Goal: Transaction & Acquisition: Book appointment/travel/reservation

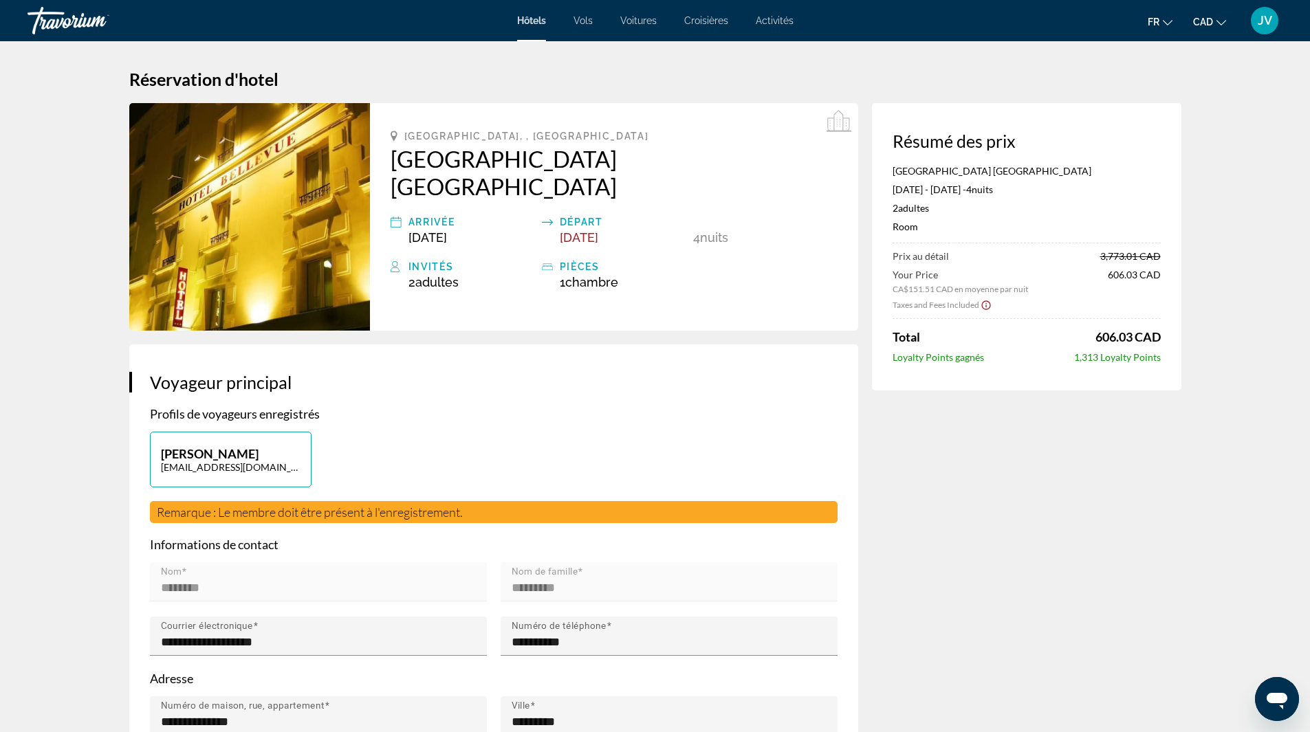
click at [558, 259] on div "Invités 2 Adulte Adultes , 0 Enfant Enfants ( âge ) pièces 1 Chambre pièces" at bounding box center [614, 274] width 447 height 31
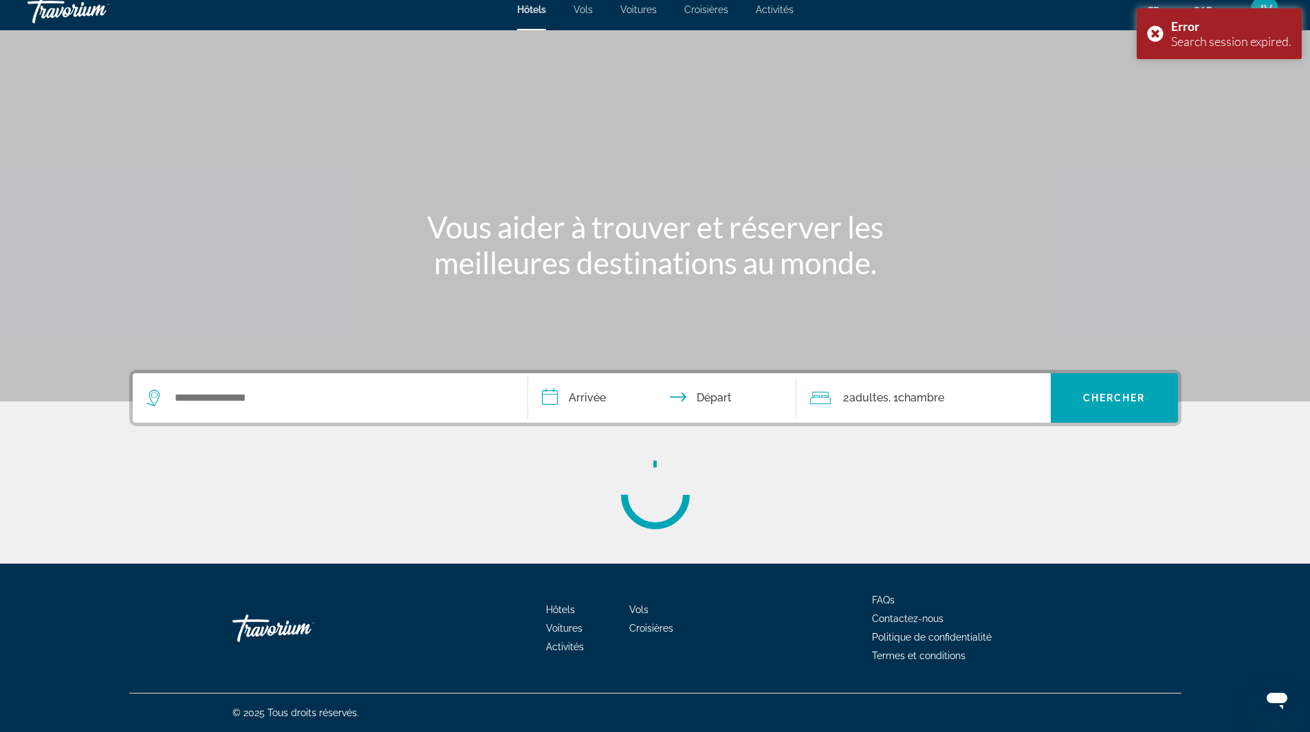
scroll to position [8, 0]
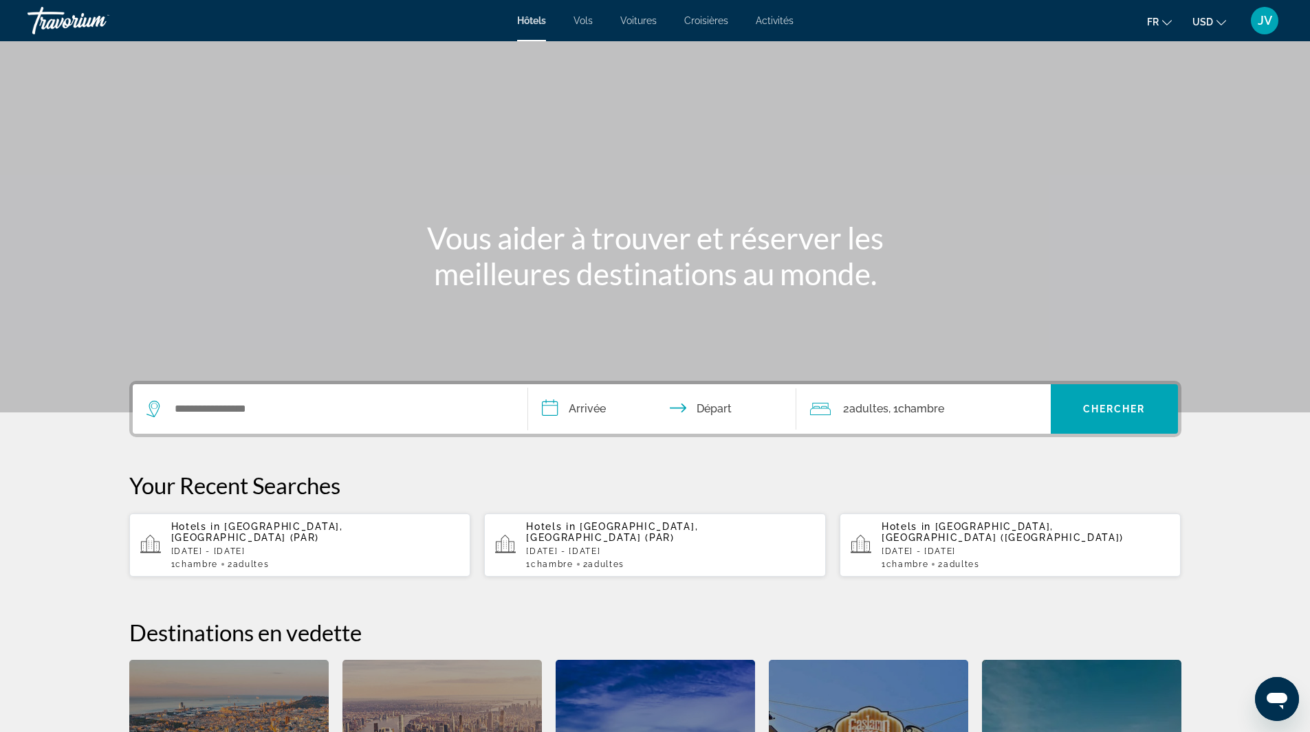
click at [292, 391] on div "Search widget" at bounding box center [329, 409] width 367 height 50
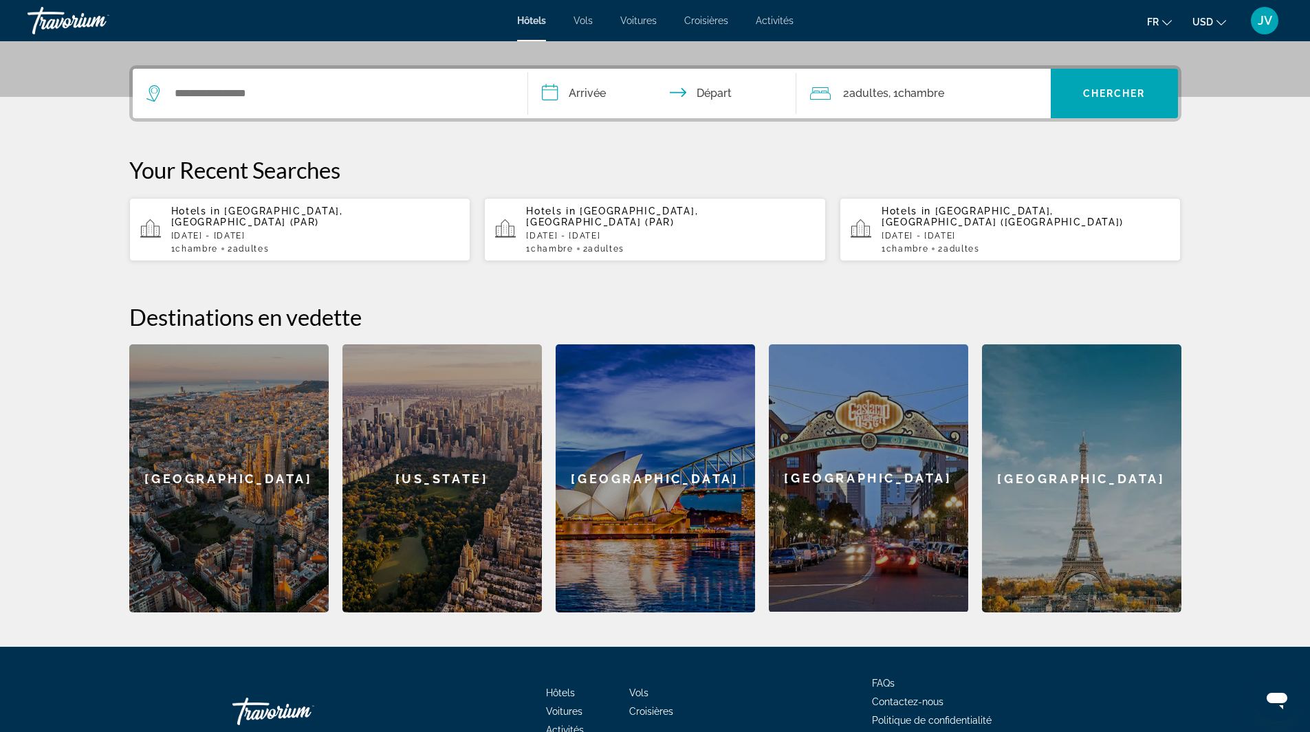
scroll to position [336, 0]
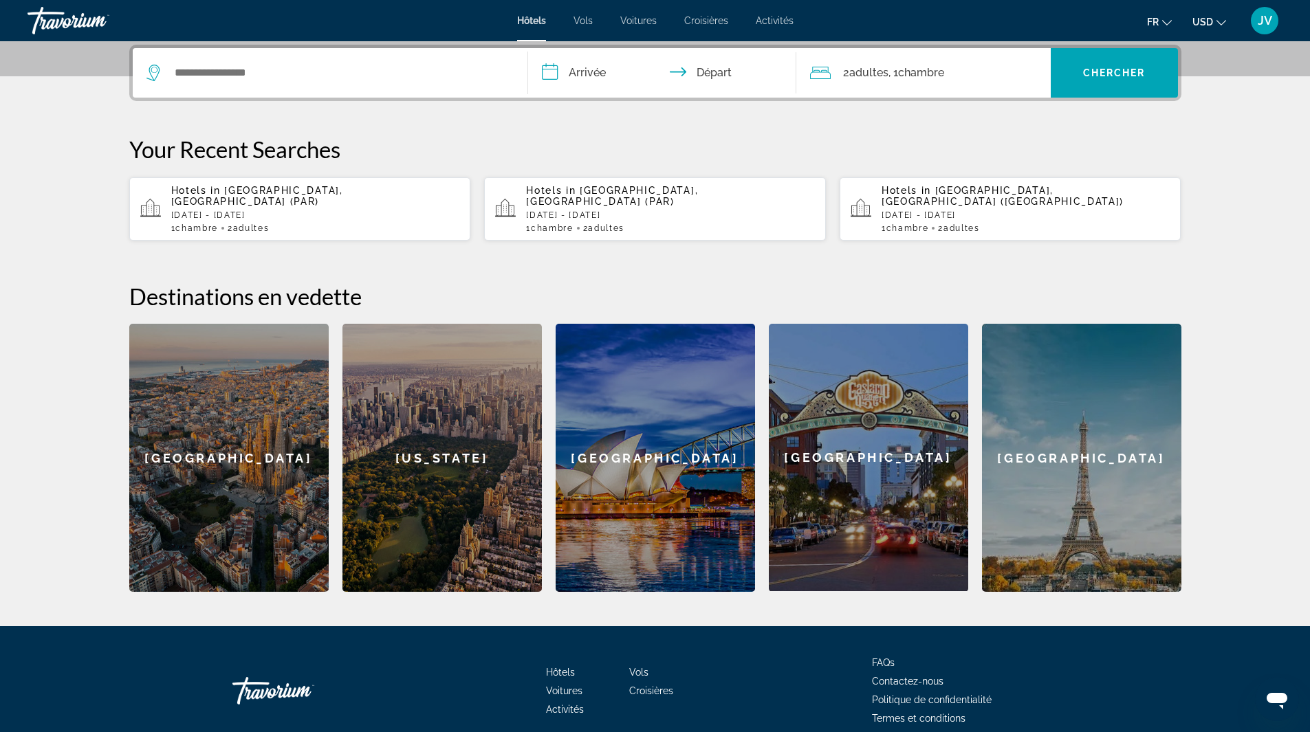
click at [1042, 440] on div "[GEOGRAPHIC_DATA]" at bounding box center [1081, 458] width 199 height 268
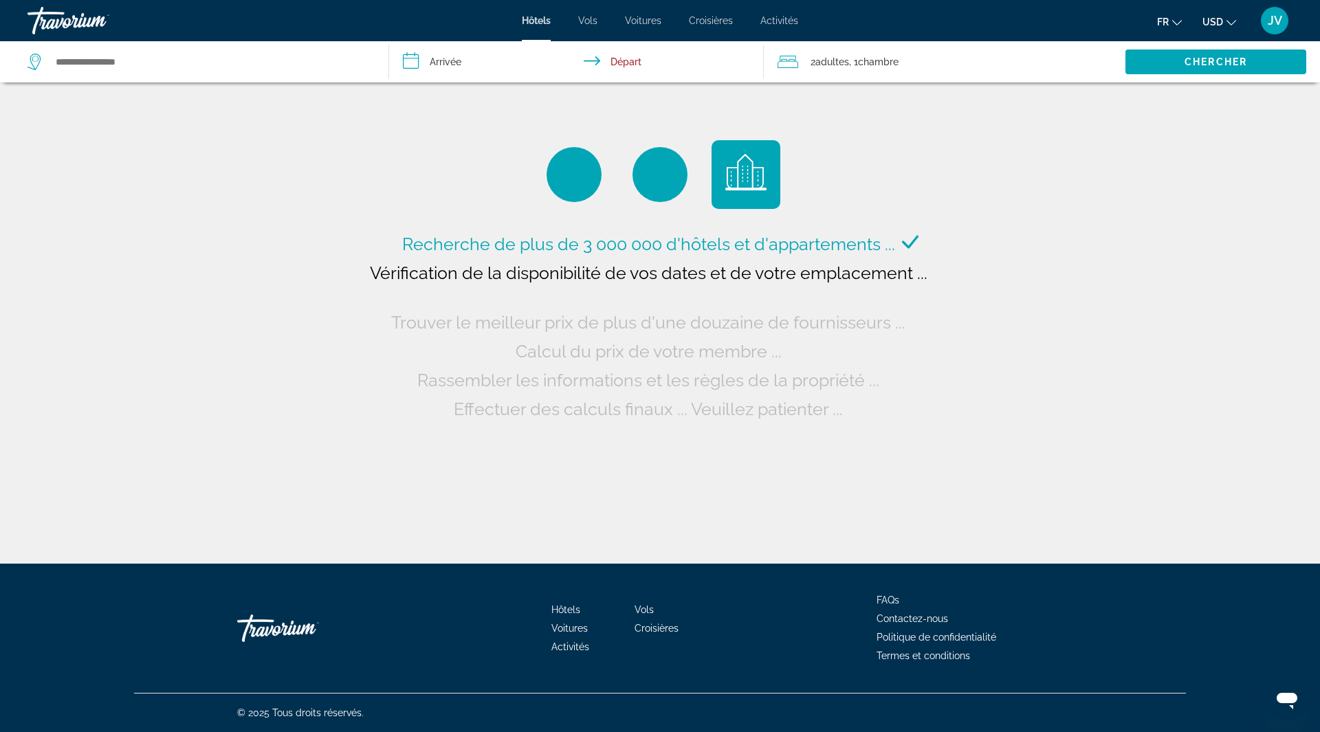
click at [1214, 20] on span "USD" at bounding box center [1213, 22] width 21 height 11
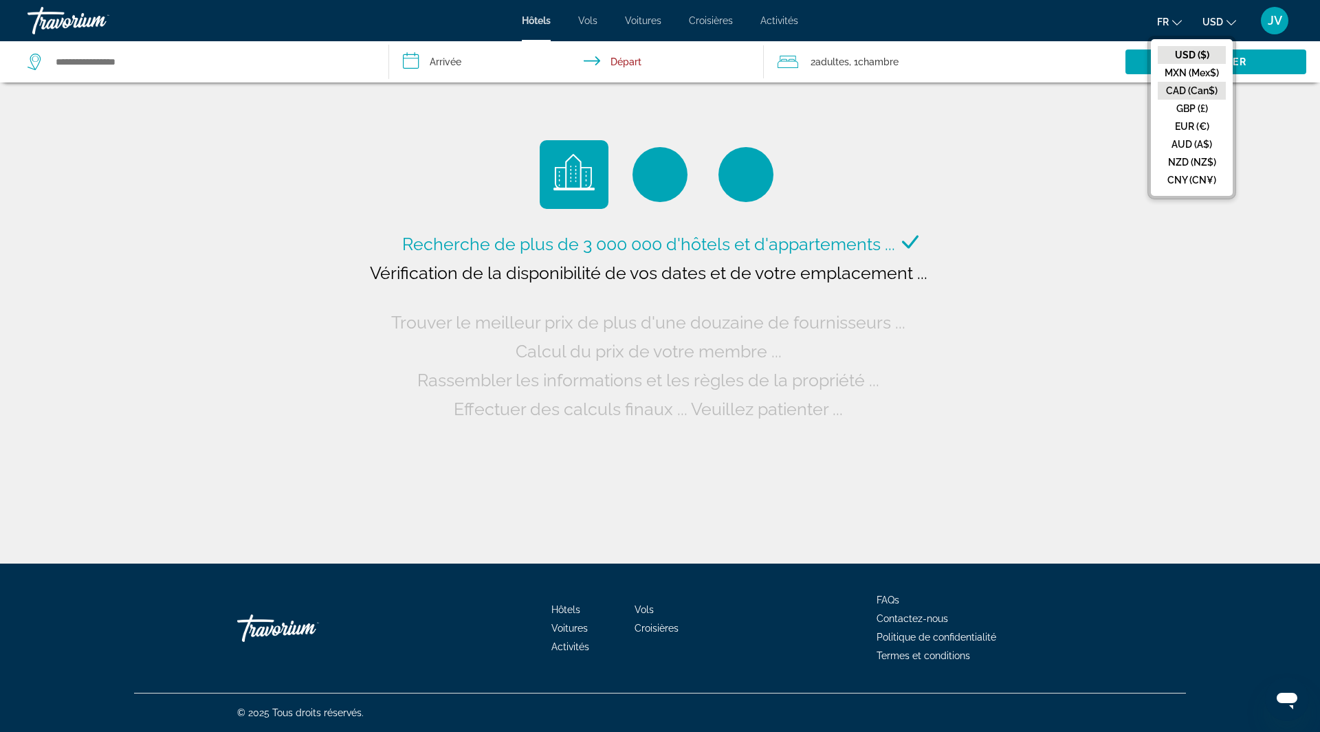
click at [1195, 91] on button "CAD (Can$)" at bounding box center [1192, 91] width 68 height 18
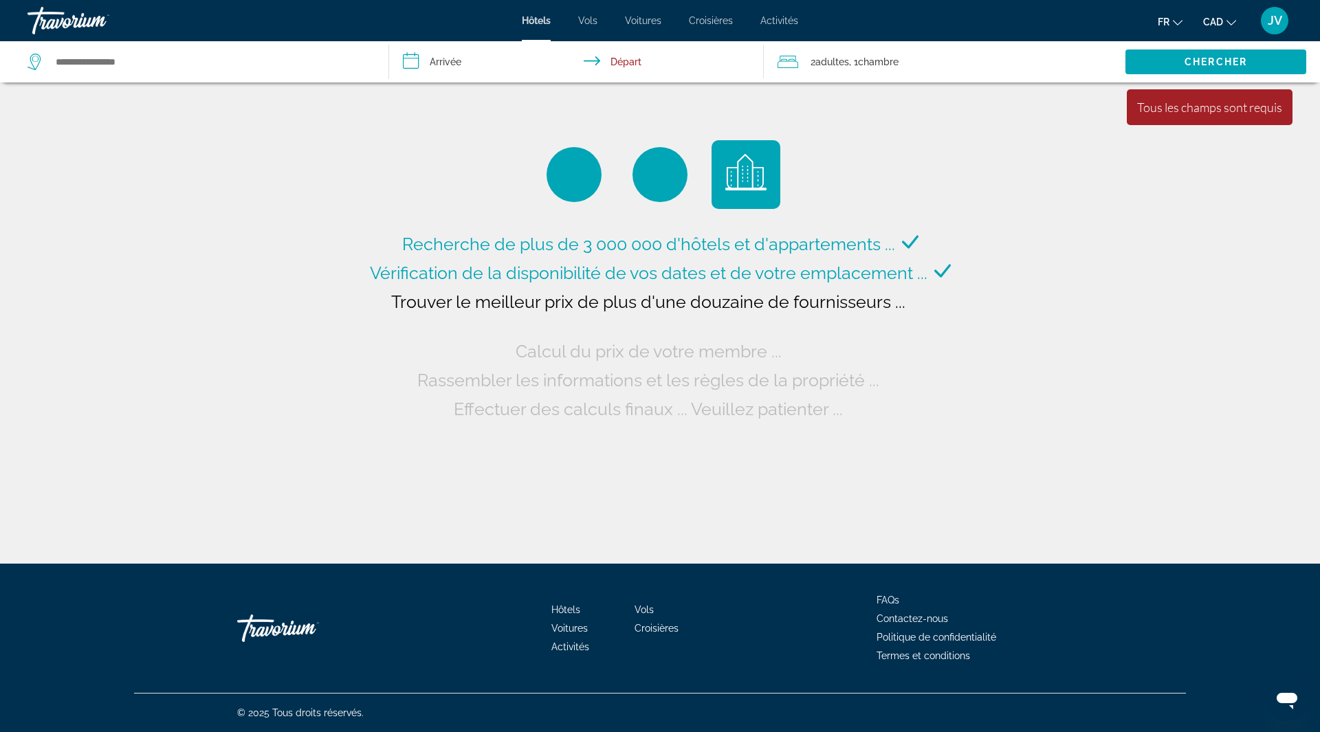
click at [448, 54] on input "**********" at bounding box center [579, 63] width 381 height 45
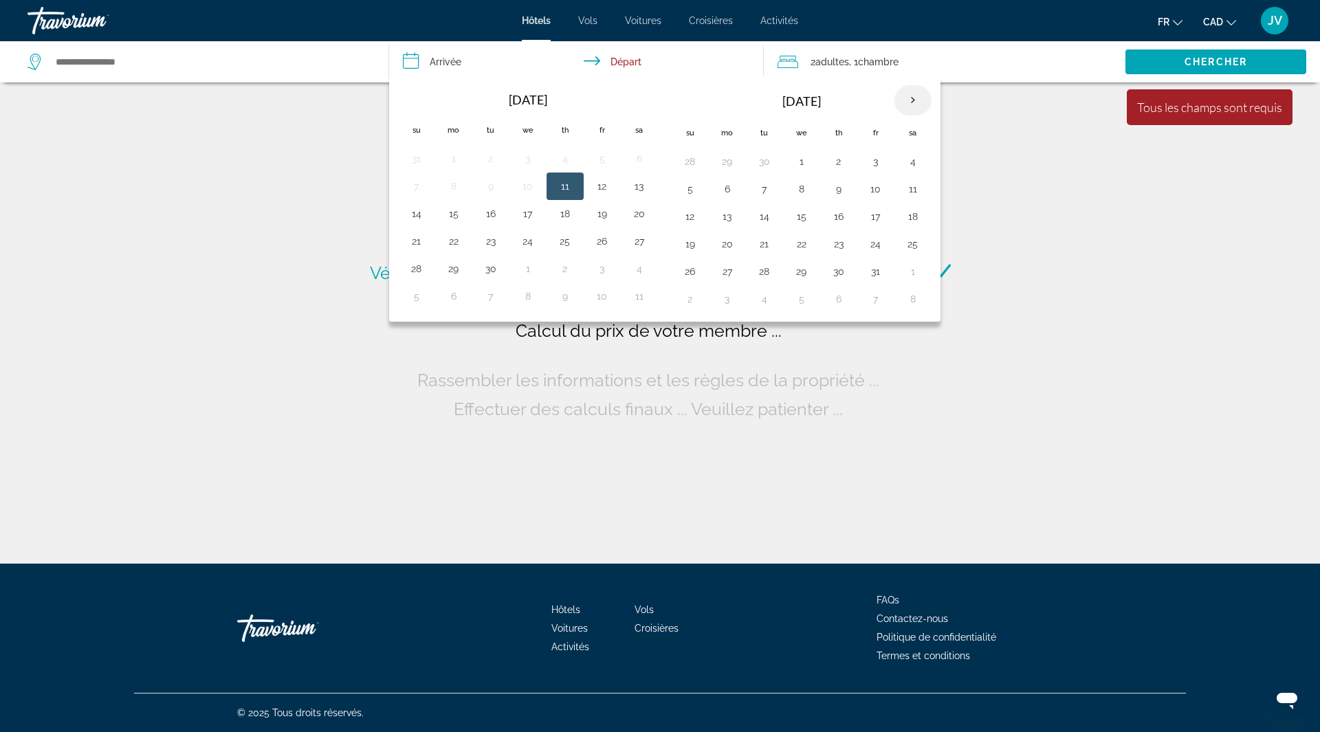
click at [910, 100] on th "Next month" at bounding box center [913, 100] width 37 height 30
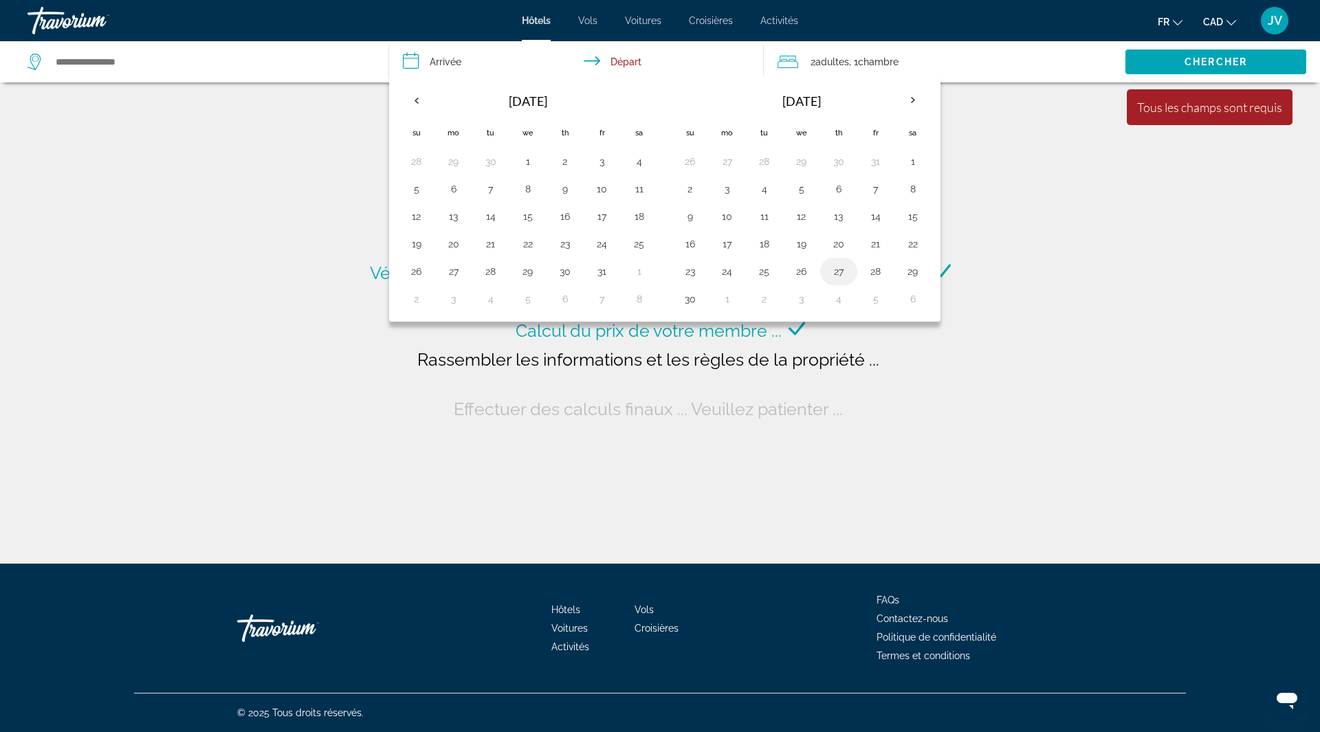
click at [840, 271] on button "27" at bounding box center [839, 271] width 22 height 19
click at [917, 98] on th "Next month" at bounding box center [913, 100] width 37 height 30
click at [730, 163] on button "1" at bounding box center [728, 161] width 22 height 19
type input "**********"
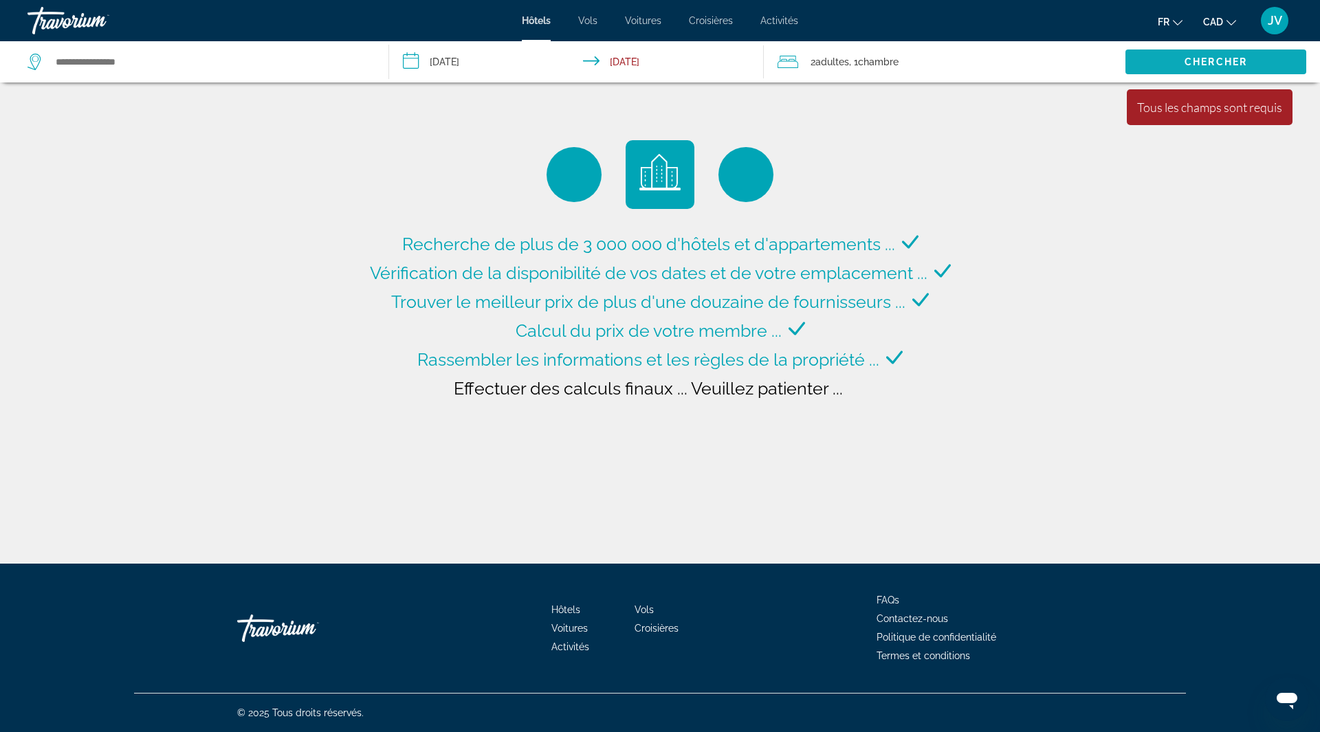
click at [1196, 60] on span "Chercher" at bounding box center [1216, 61] width 63 height 11
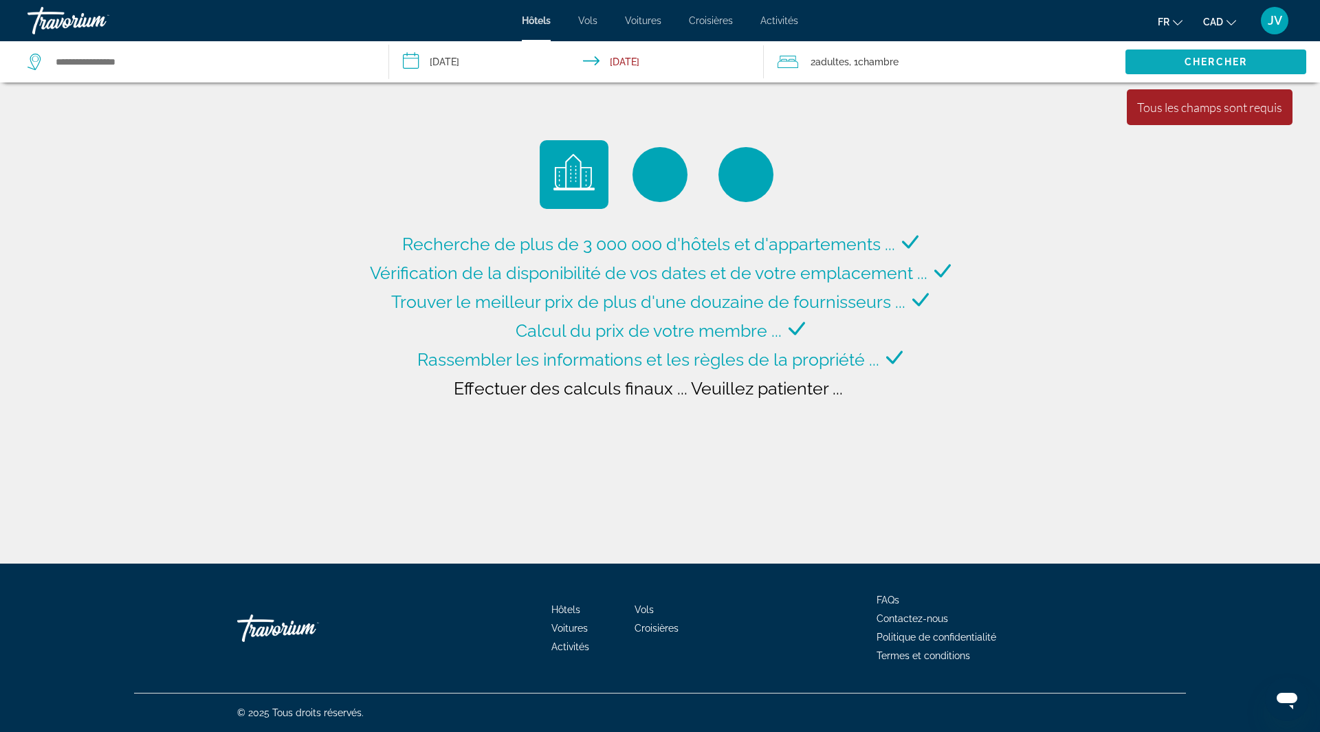
type input "**********"
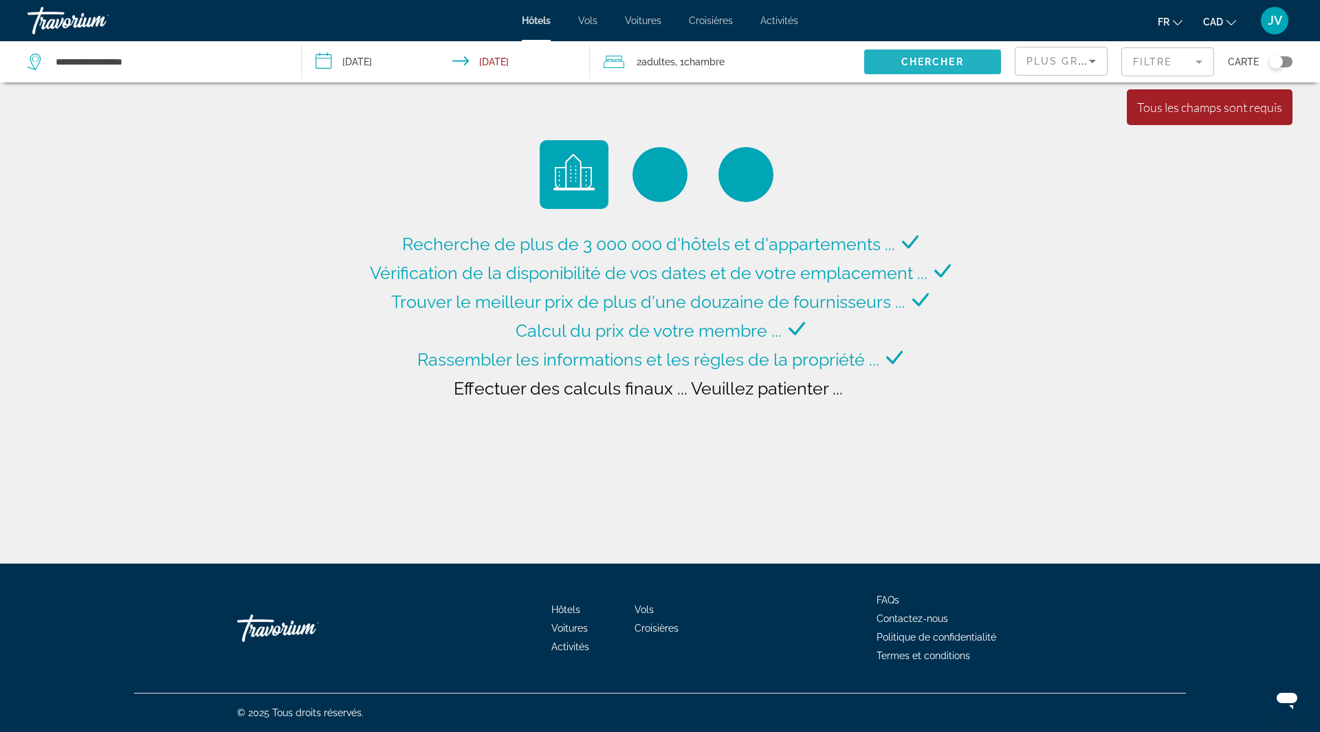
click at [1196, 60] on div "**********" at bounding box center [660, 61] width 1320 height 41
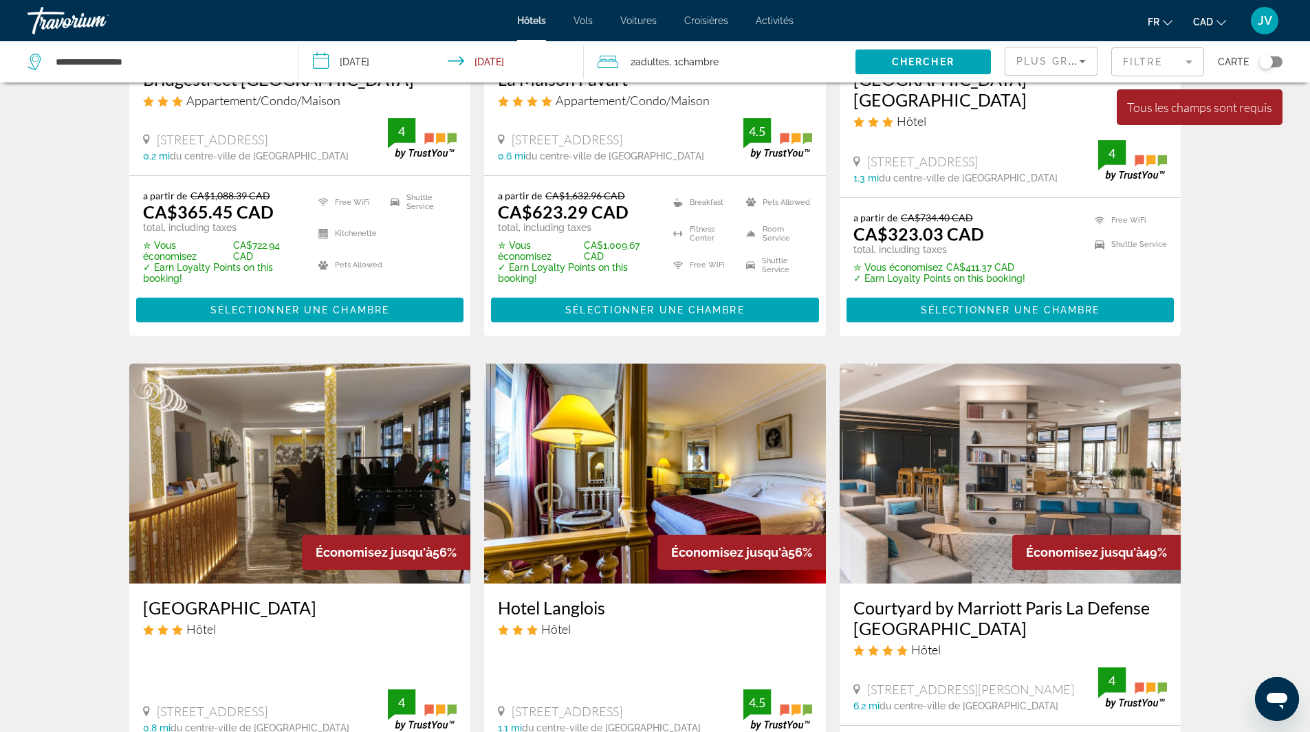
scroll to position [481, 0]
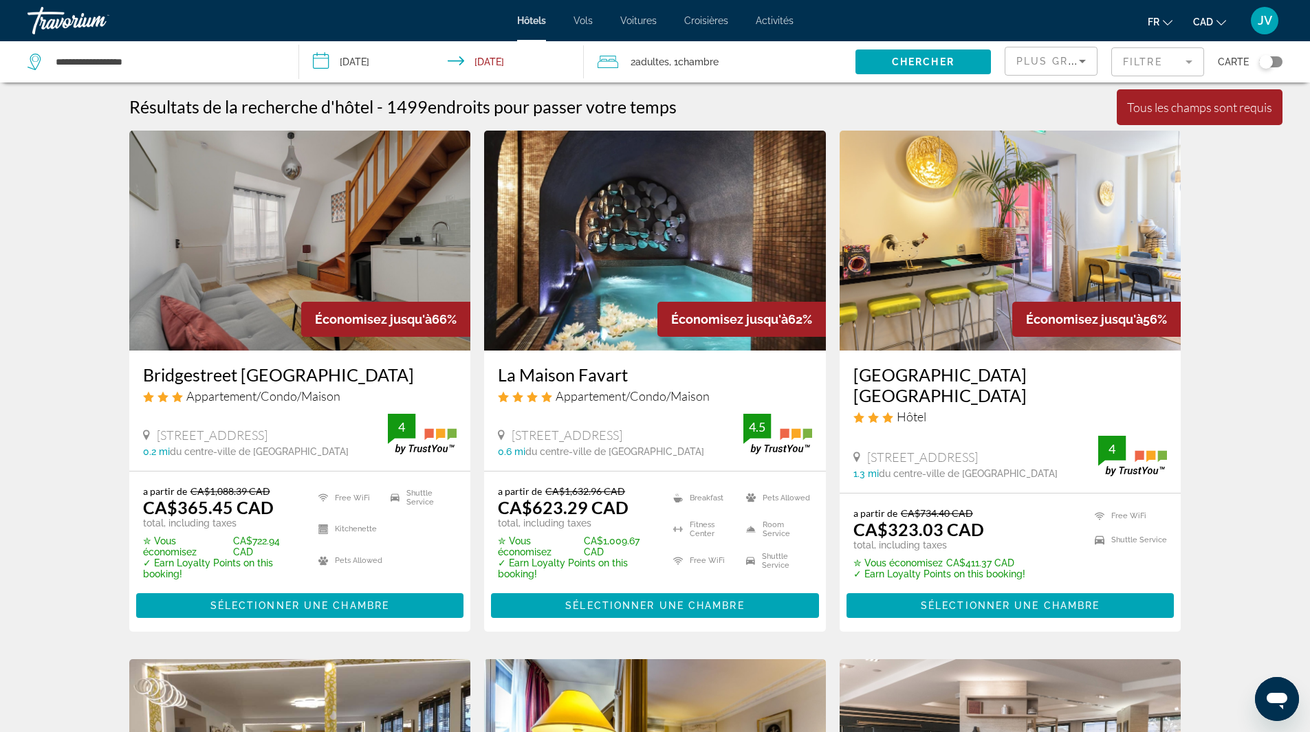
click at [1183, 65] on mat-form-field "Filtre" at bounding box center [1157, 61] width 93 height 29
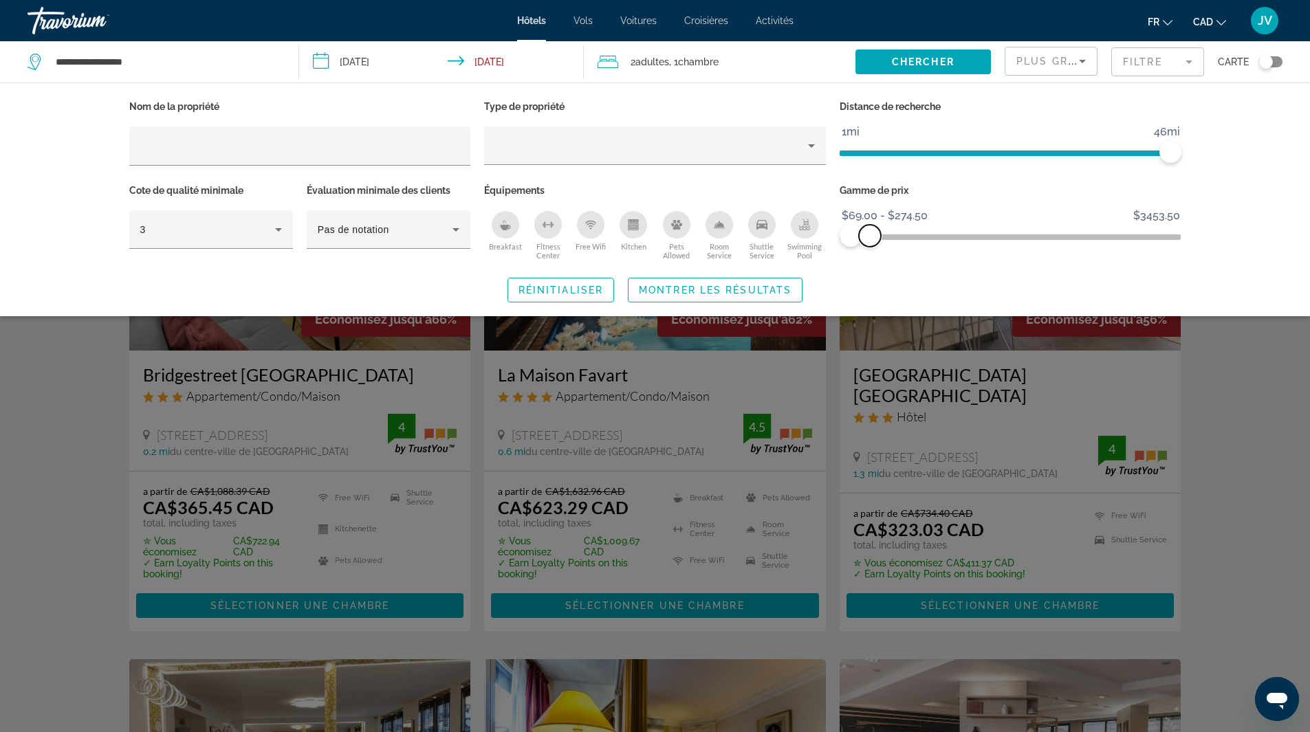
drag, startPoint x: 1169, startPoint y: 232, endPoint x: 870, endPoint y: 242, distance: 299.3
click at [870, 242] on span "ngx-slider-max" at bounding box center [870, 236] width 22 height 22
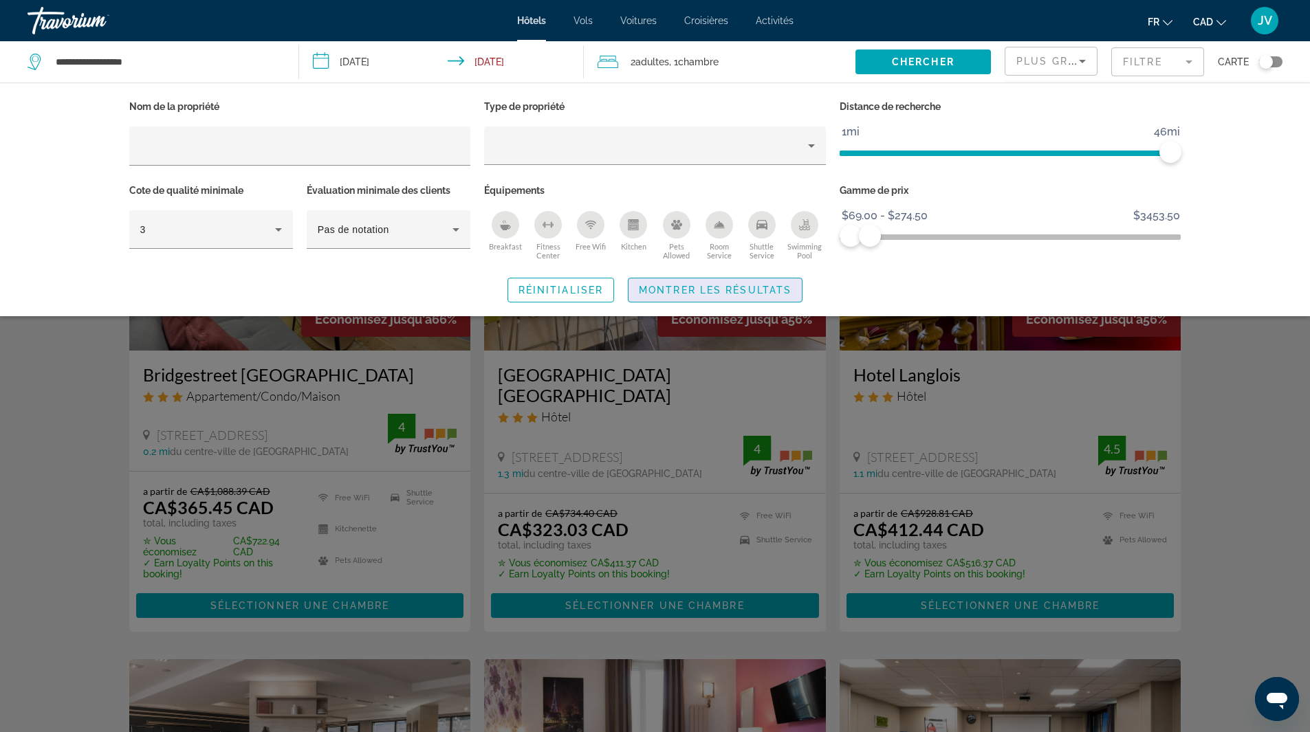
click at [650, 290] on span "Montrer les résultats" at bounding box center [715, 290] width 153 height 11
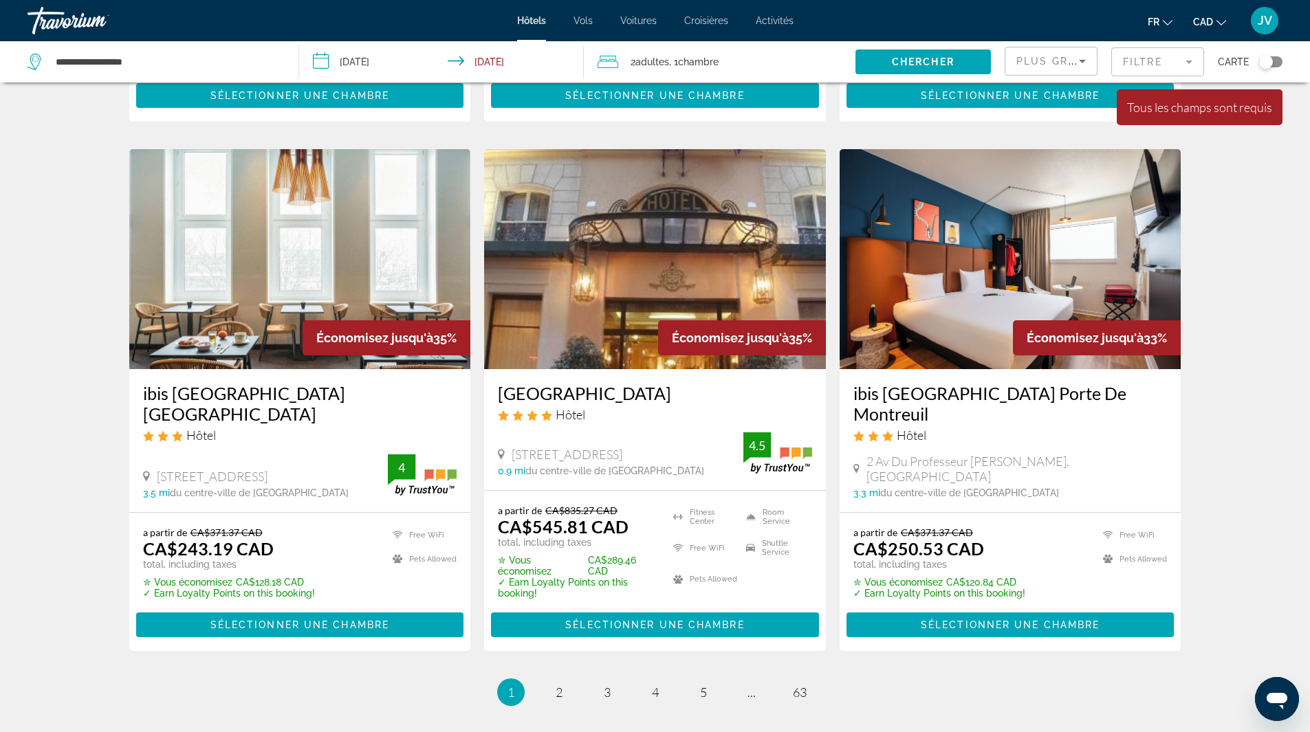
scroll to position [1622, 0]
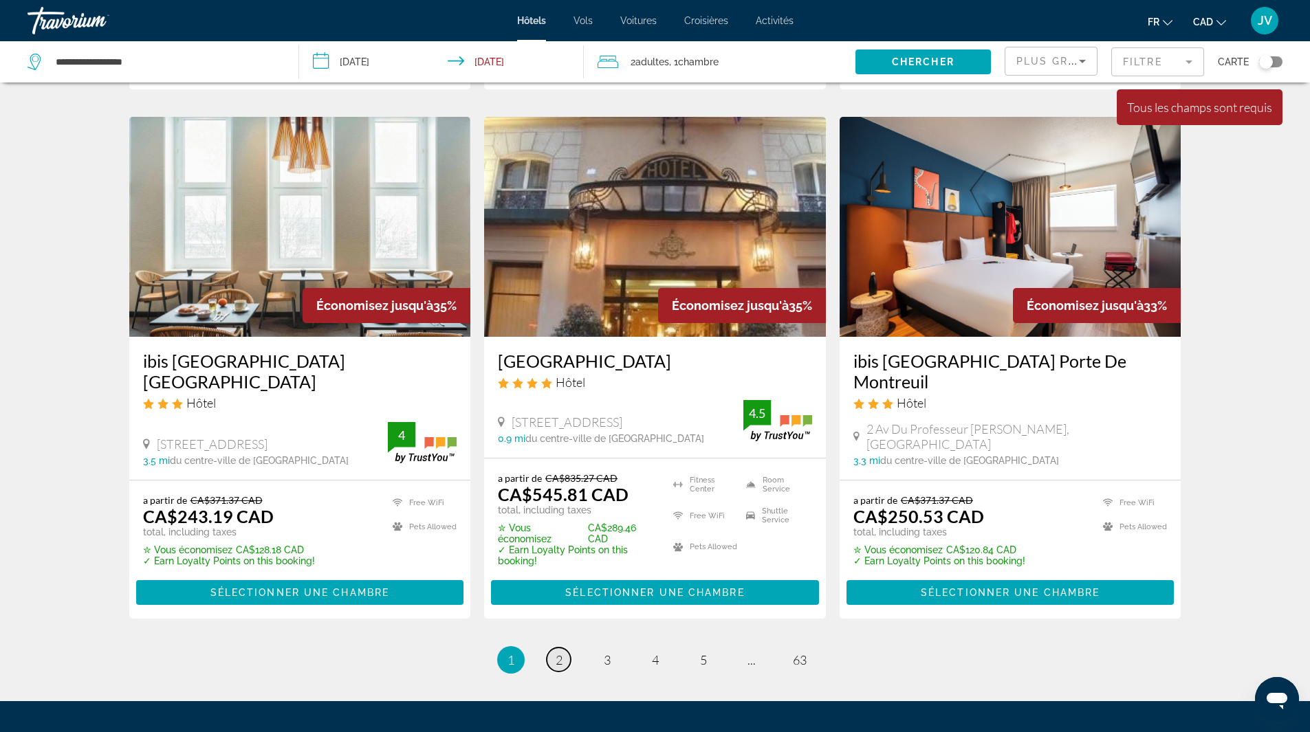
click at [558, 662] on span "2" at bounding box center [559, 660] width 7 height 15
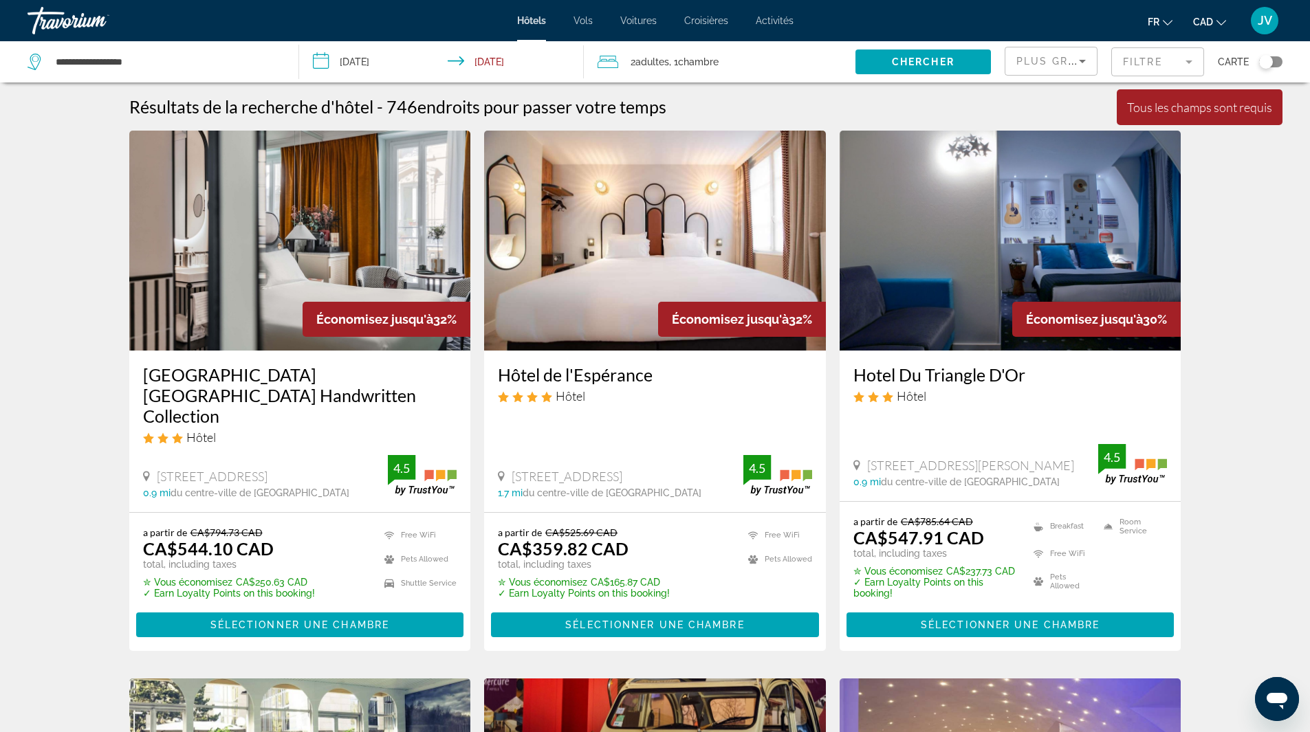
click at [607, 287] on img "Main content" at bounding box center [655, 241] width 342 height 220
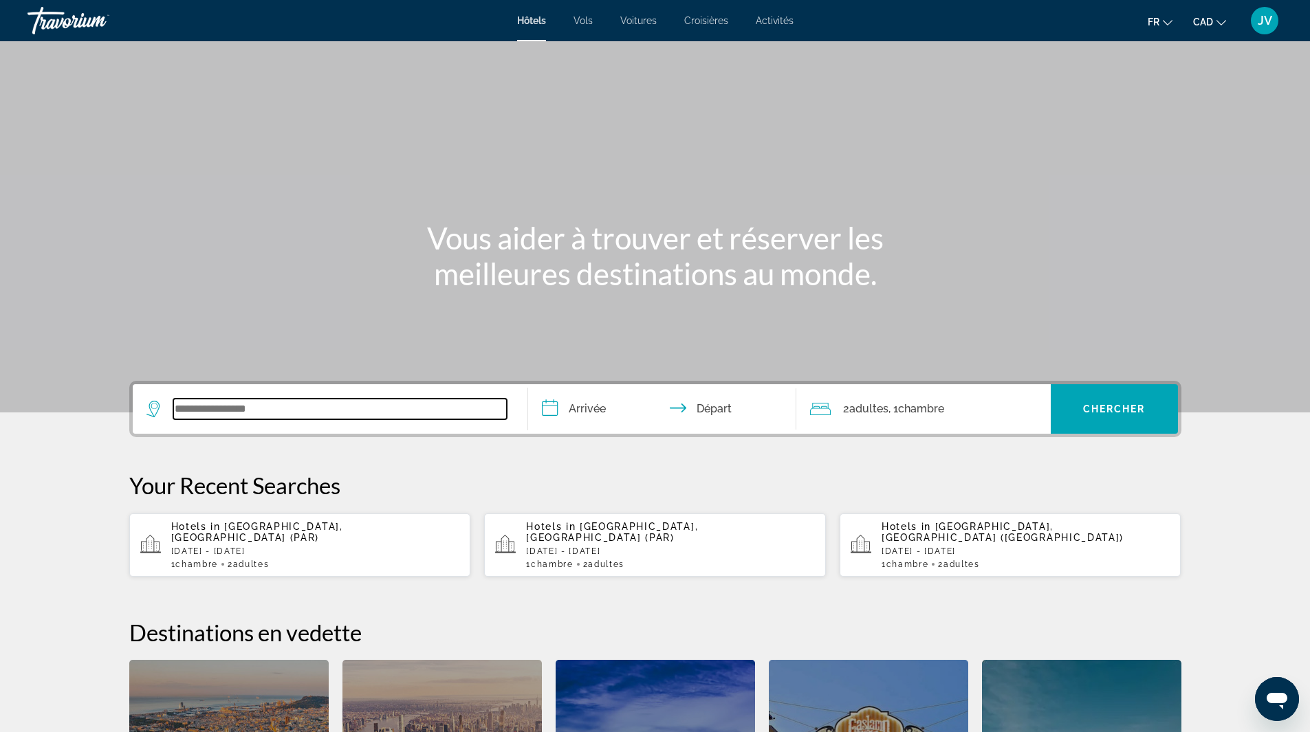
click at [235, 405] on input "Search widget" at bounding box center [340, 409] width 334 height 21
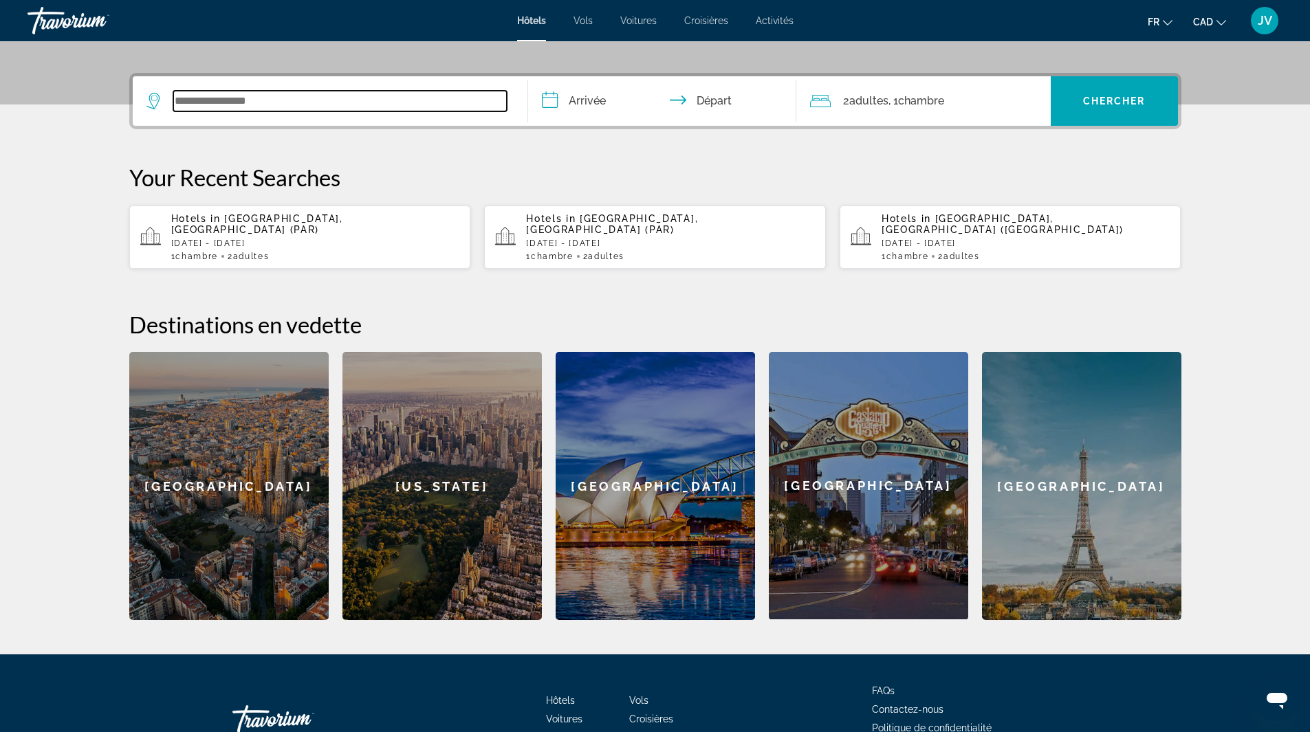
scroll to position [336, 0]
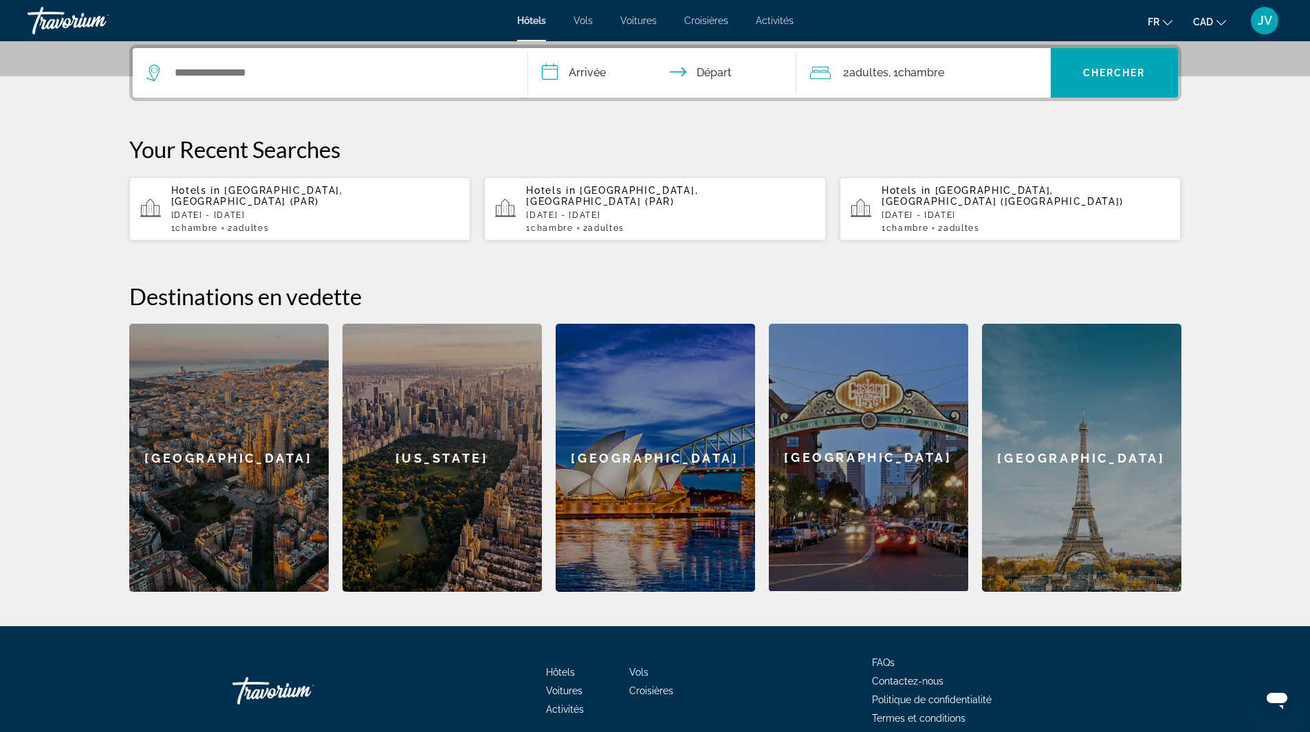
click at [574, 70] on input "**********" at bounding box center [665, 75] width 274 height 54
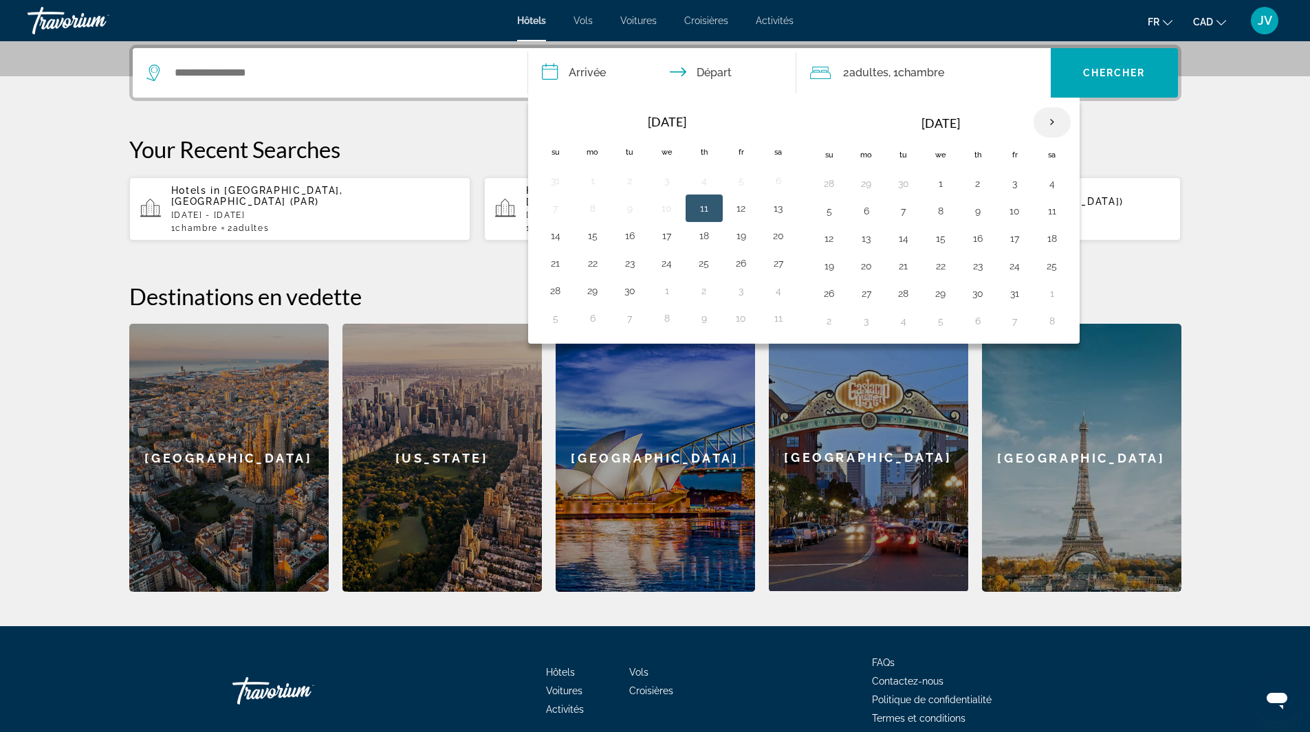
click at [1054, 121] on th "Next month" at bounding box center [1052, 122] width 37 height 30
drag, startPoint x: 710, startPoint y: 291, endPoint x: 778, endPoint y: 254, distance: 77.2
click at [710, 290] on button "27" at bounding box center [704, 293] width 22 height 19
click at [876, 180] on button "1" at bounding box center [867, 183] width 22 height 19
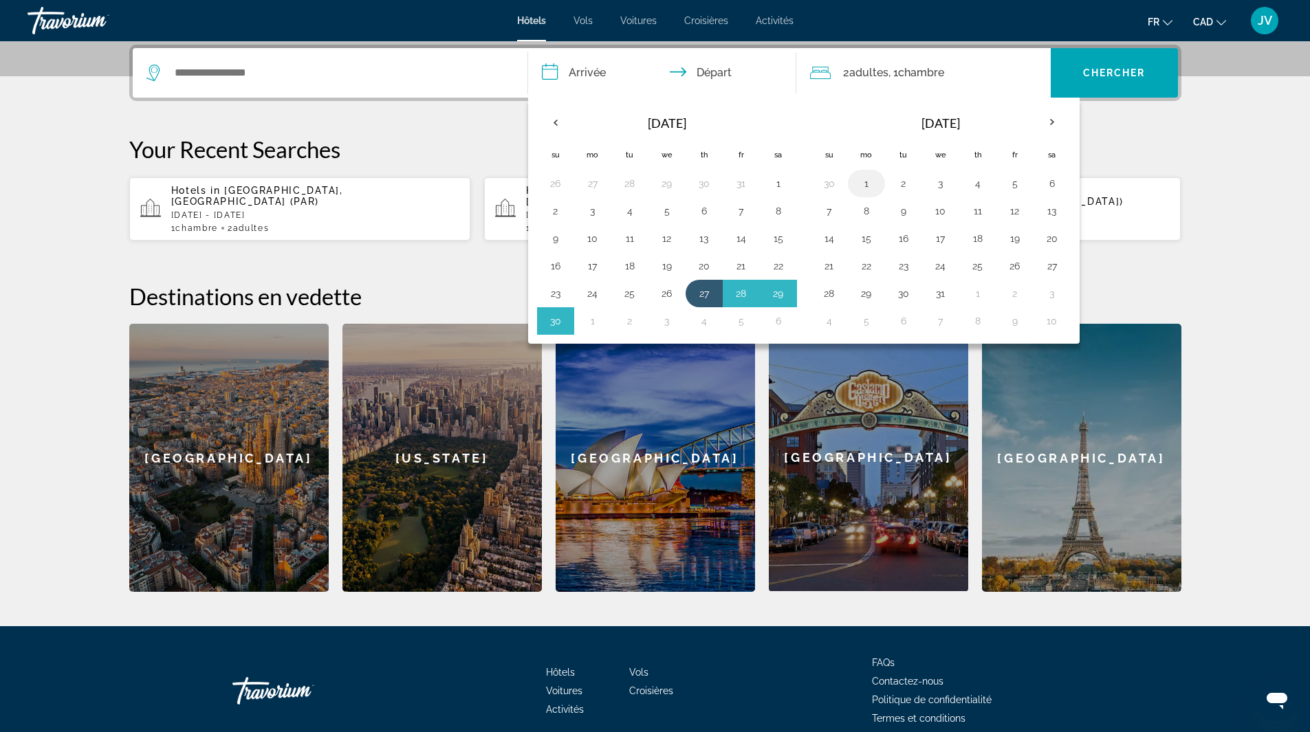
type input "**********"
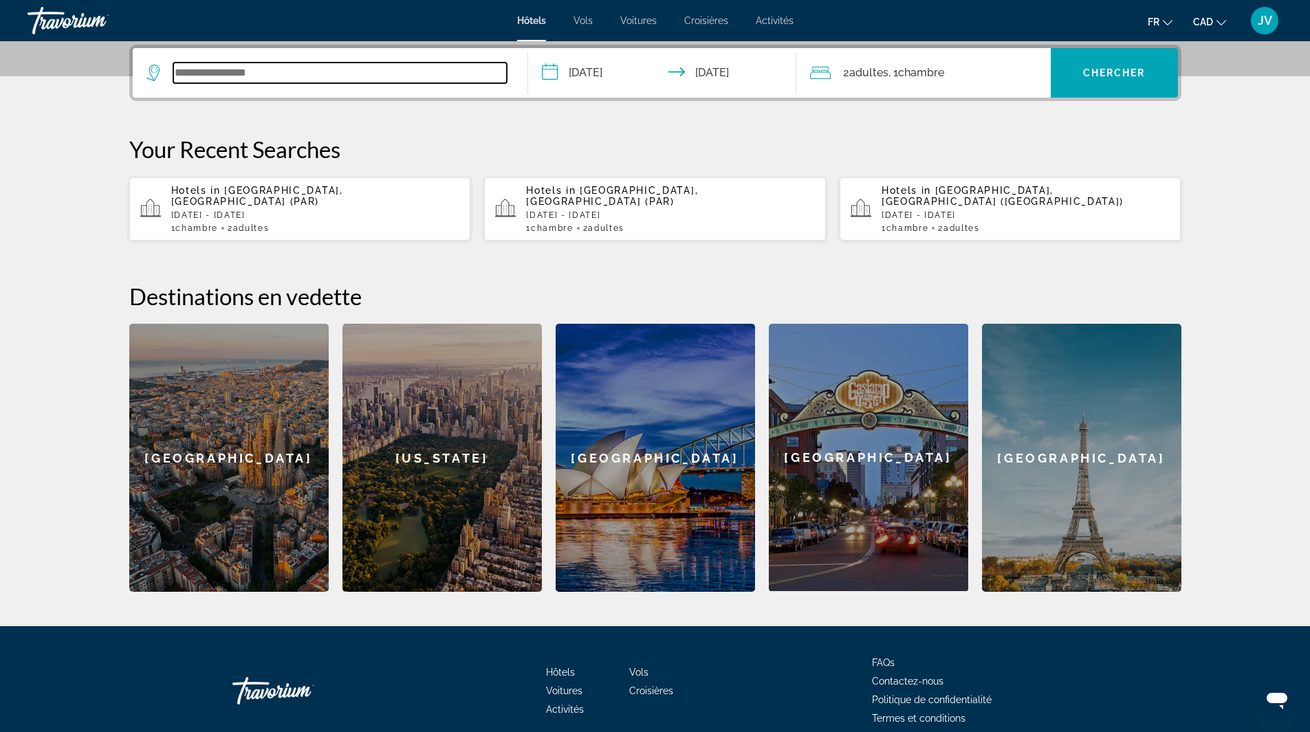
click at [357, 77] on input "Search widget" at bounding box center [340, 73] width 334 height 21
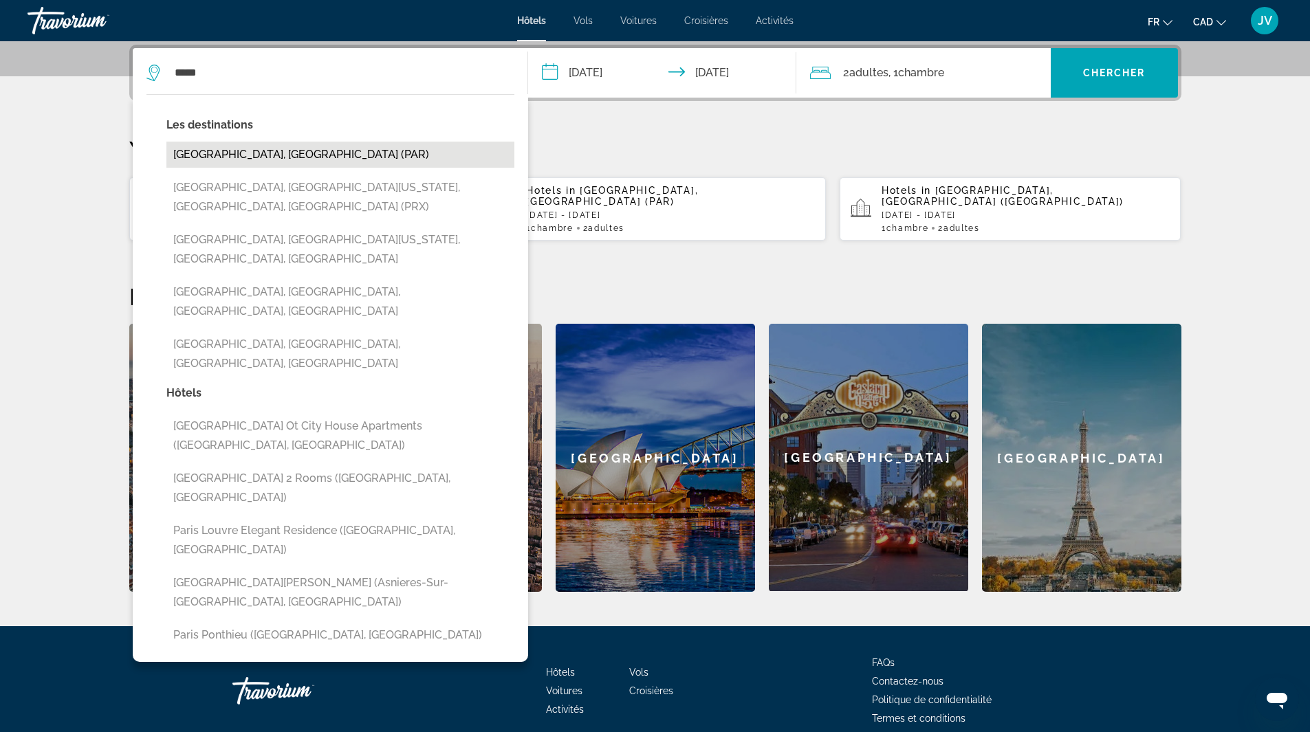
click at [209, 150] on button "[GEOGRAPHIC_DATA], [GEOGRAPHIC_DATA] (PAR)" at bounding box center [340, 155] width 348 height 26
type input "**********"
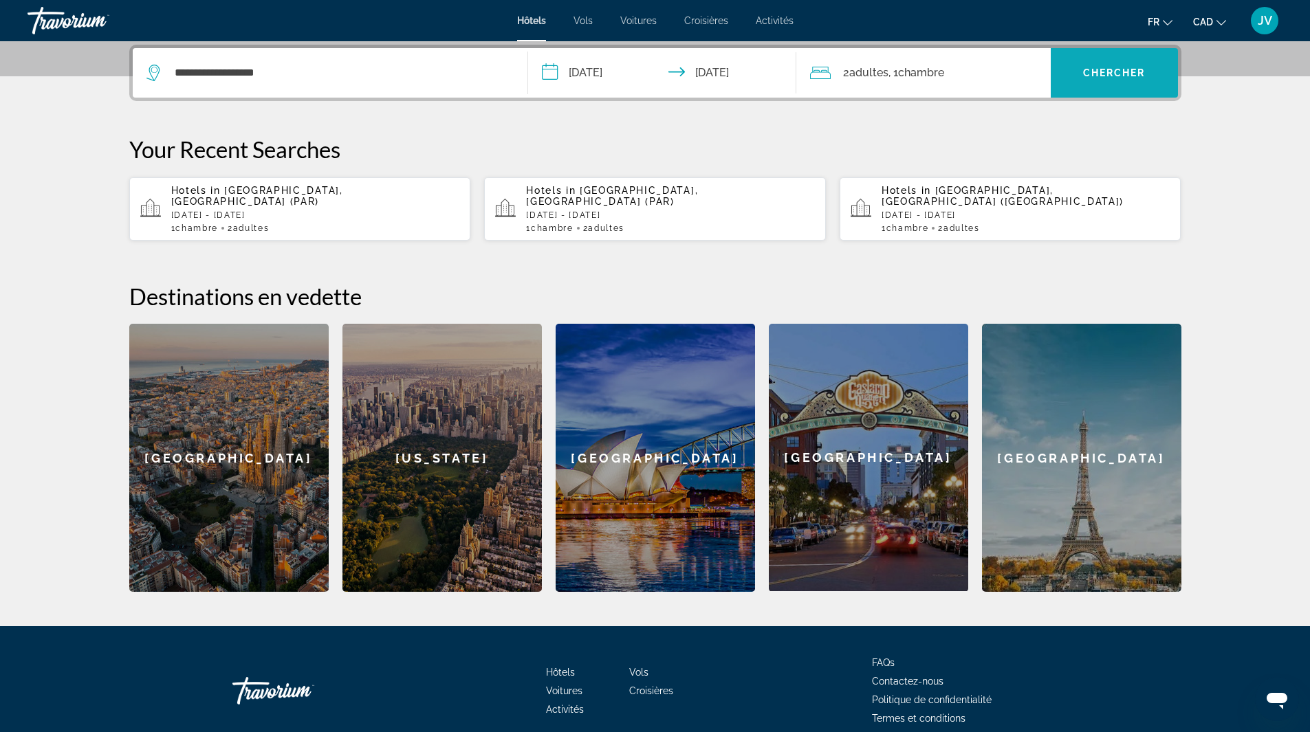
click at [1135, 71] on span "Chercher" at bounding box center [1114, 72] width 63 height 11
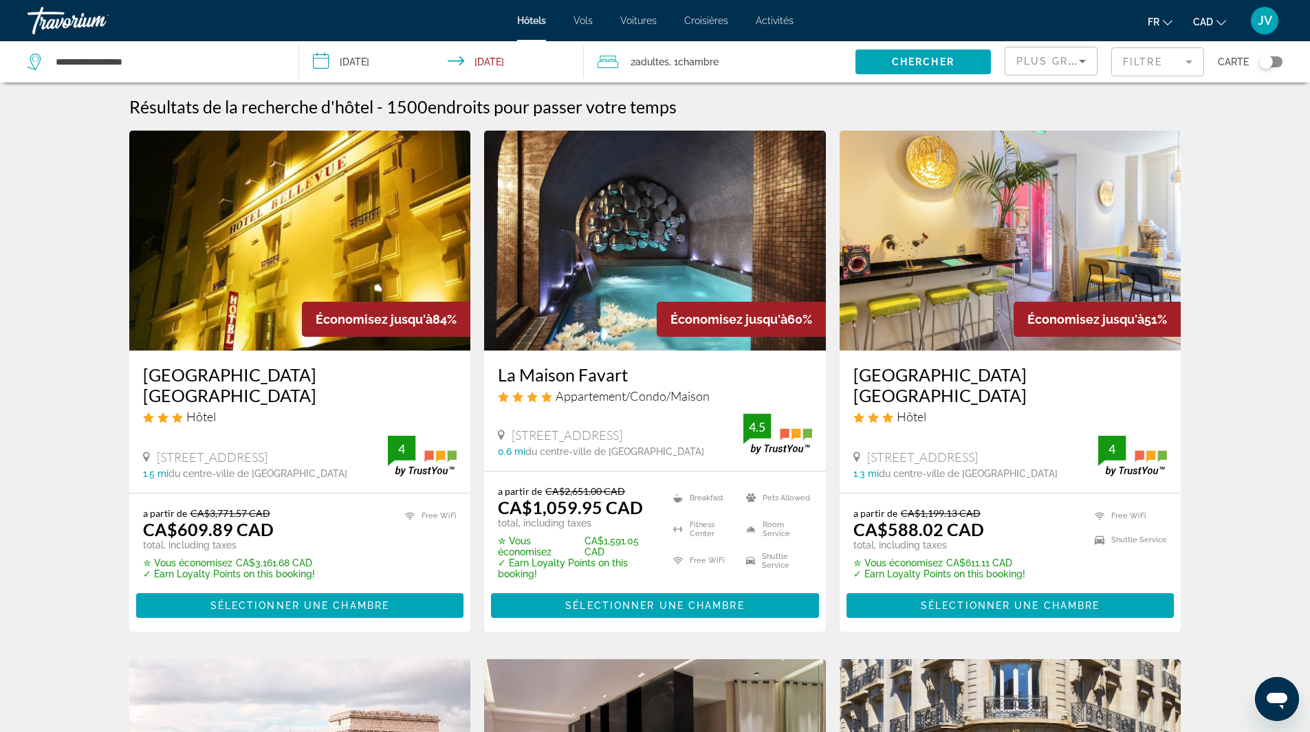
click at [368, 261] on img "Main content" at bounding box center [300, 241] width 342 height 220
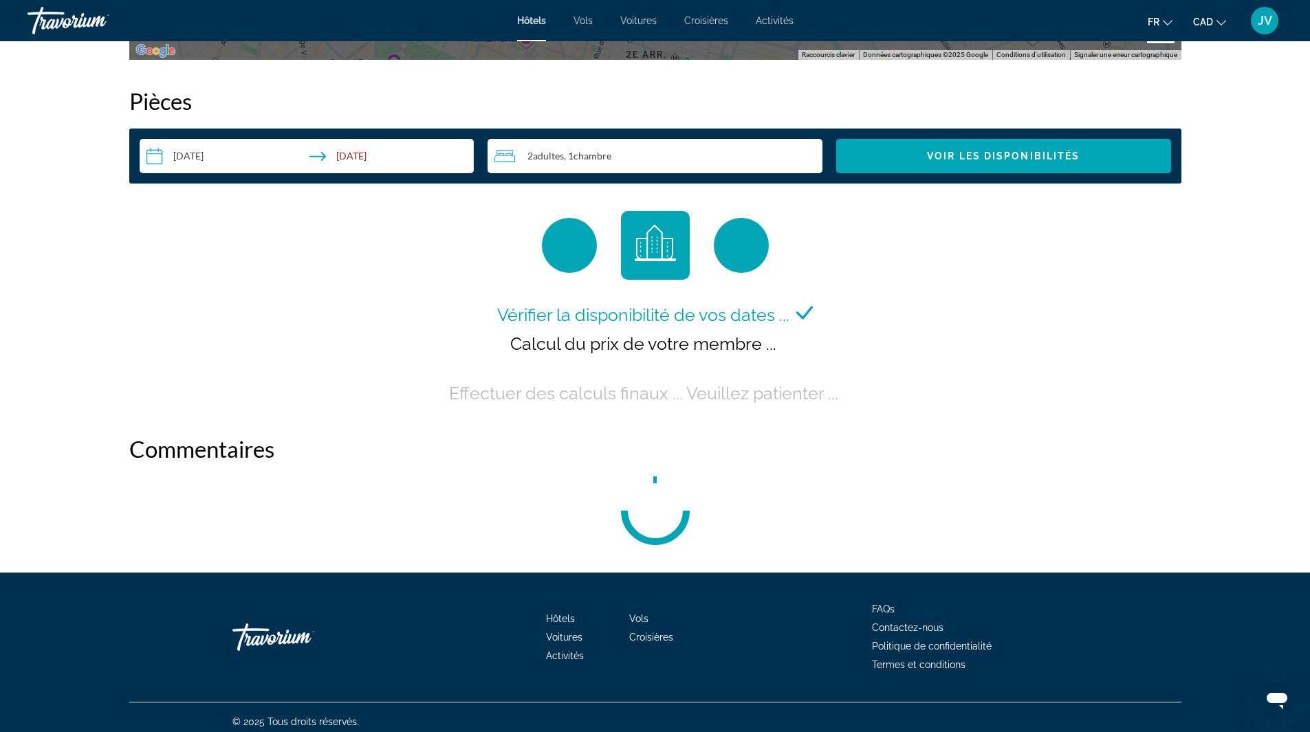
scroll to position [1745, 0]
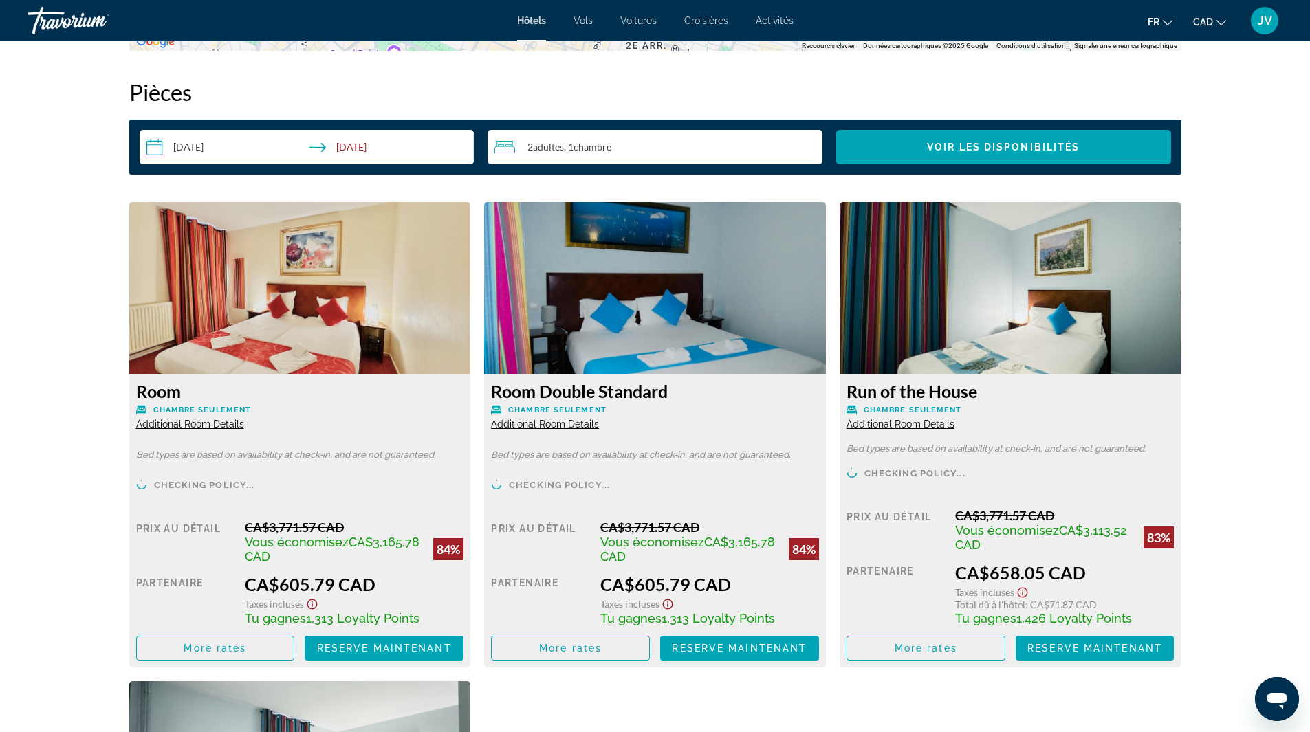
click at [274, 374] on div "Room Chambre seulement Additional Room Details Bed types are based on availabil…" at bounding box center [300, 521] width 342 height 294
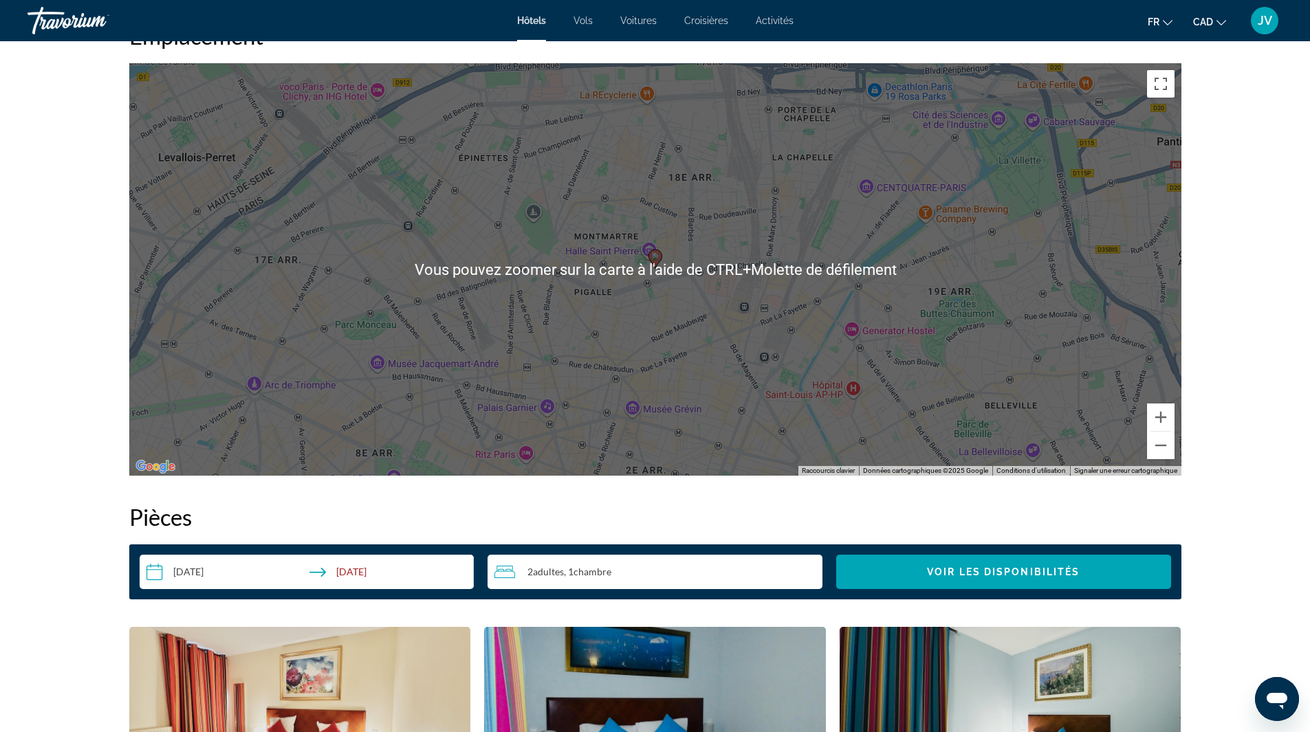
scroll to position [1389, 0]
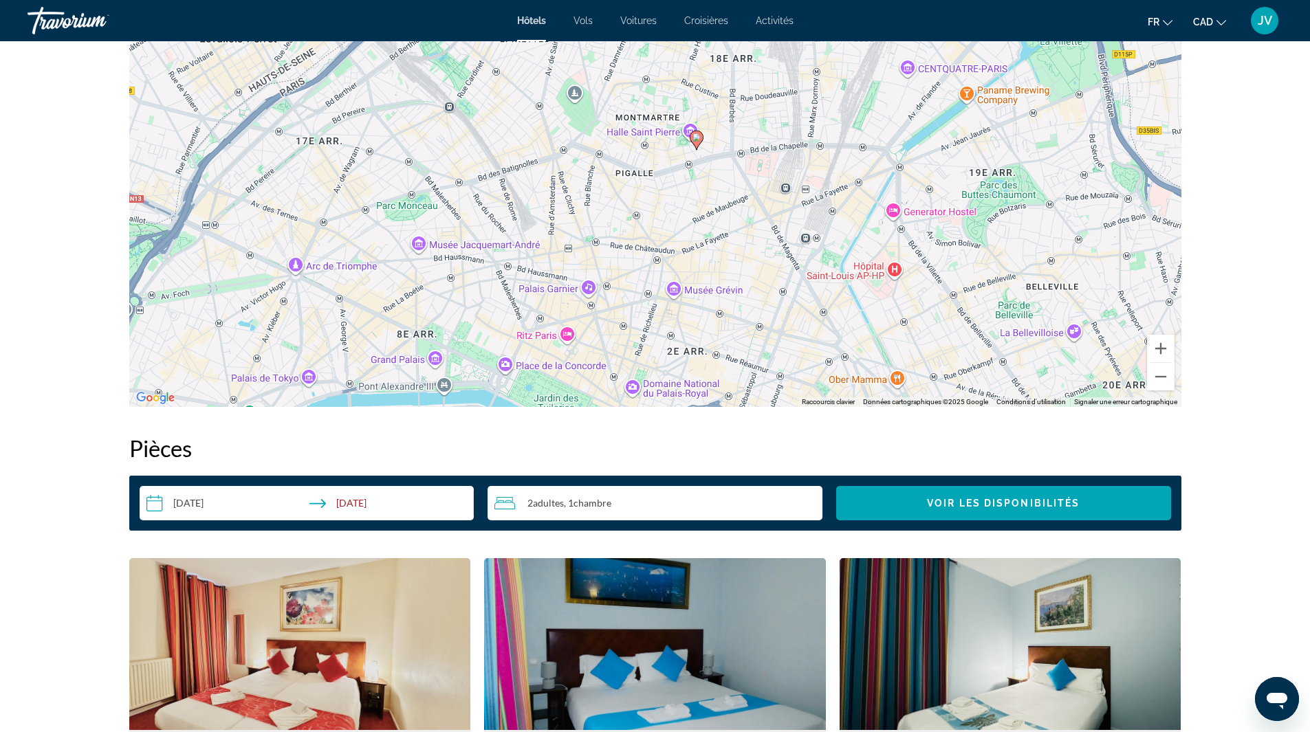
drag, startPoint x: 630, startPoint y: 260, endPoint x: 673, endPoint y: 210, distance: 65.9
click at [673, 210] on div "Pour activer le glissement avec le clavier, appuyez sur Alt+Entrée. Une fois ce…" at bounding box center [655, 200] width 1052 height 413
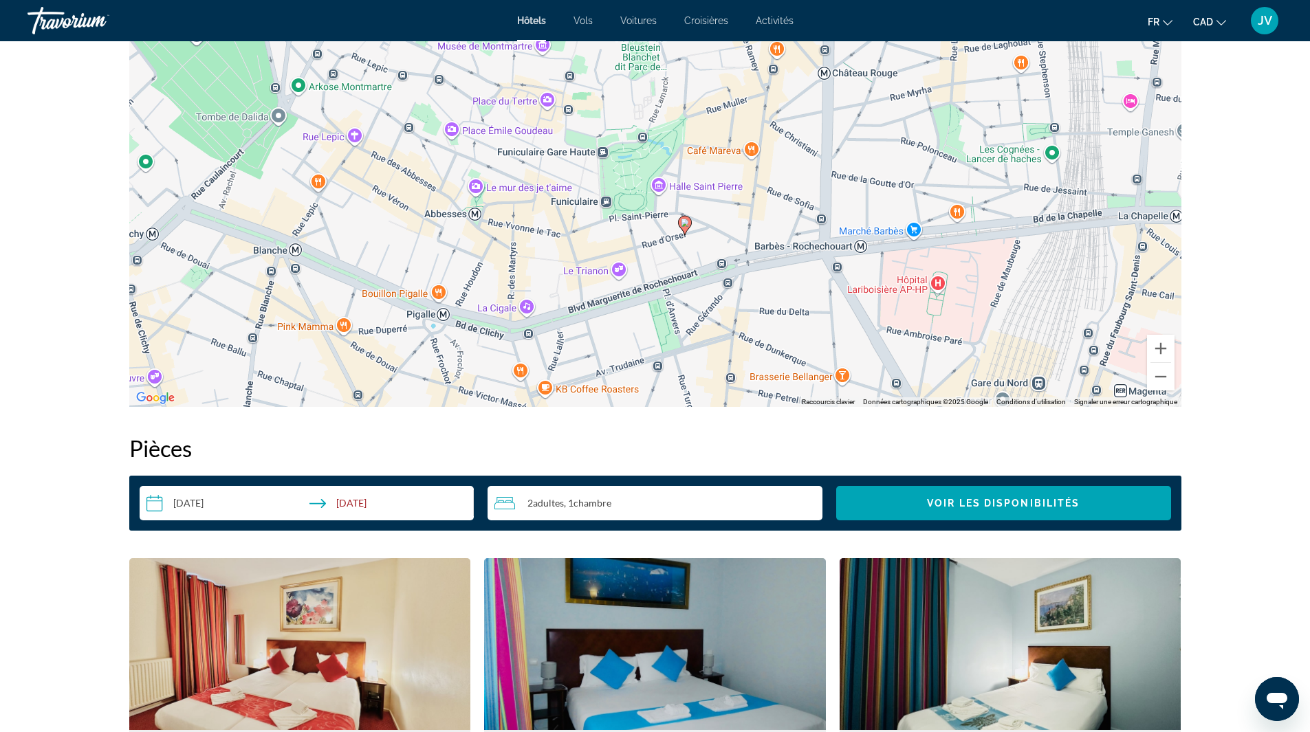
drag, startPoint x: 687, startPoint y: 278, endPoint x: 664, endPoint y: 248, distance: 38.2
click at [665, 243] on div "Pour activer le glissement avec le clavier, appuyez sur Alt+Entrée. Une fois ce…" at bounding box center [655, 200] width 1052 height 413
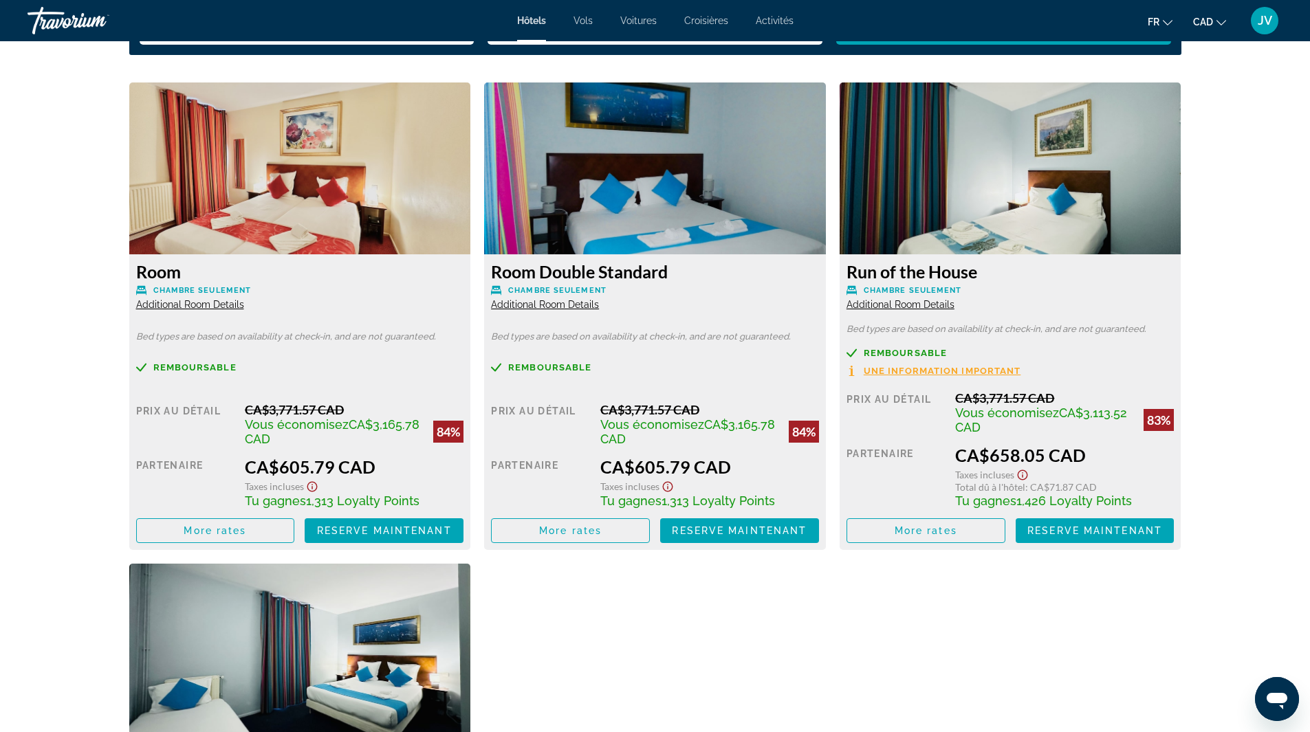
scroll to position [1801, 0]
